Goal: Information Seeking & Learning: Learn about a topic

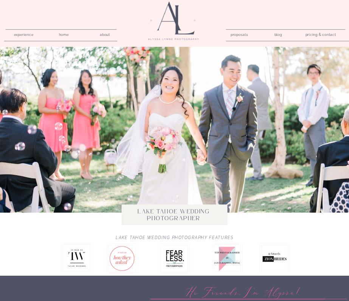
click at [240, 34] on nav "proposals" at bounding box center [238, 34] width 17 height 6
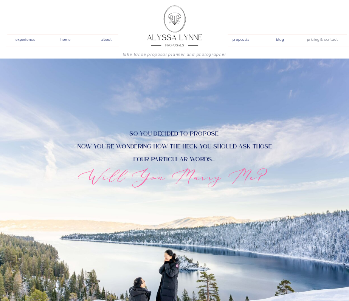
click at [315, 39] on nav "pricing & contact" at bounding box center [322, 40] width 35 height 8
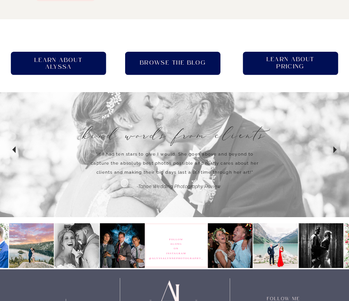
scroll to position [407, 0]
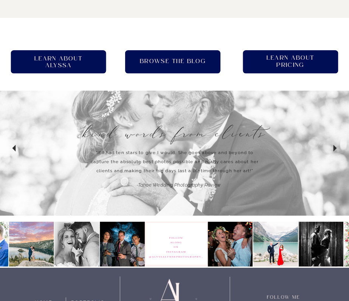
click at [287, 66] on h2 "Learn About pricing" at bounding box center [290, 61] width 59 height 15
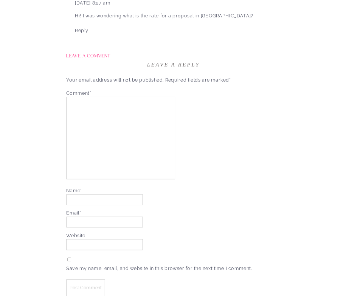
scroll to position [1690, 0]
